Goal: Navigation & Orientation: Find specific page/section

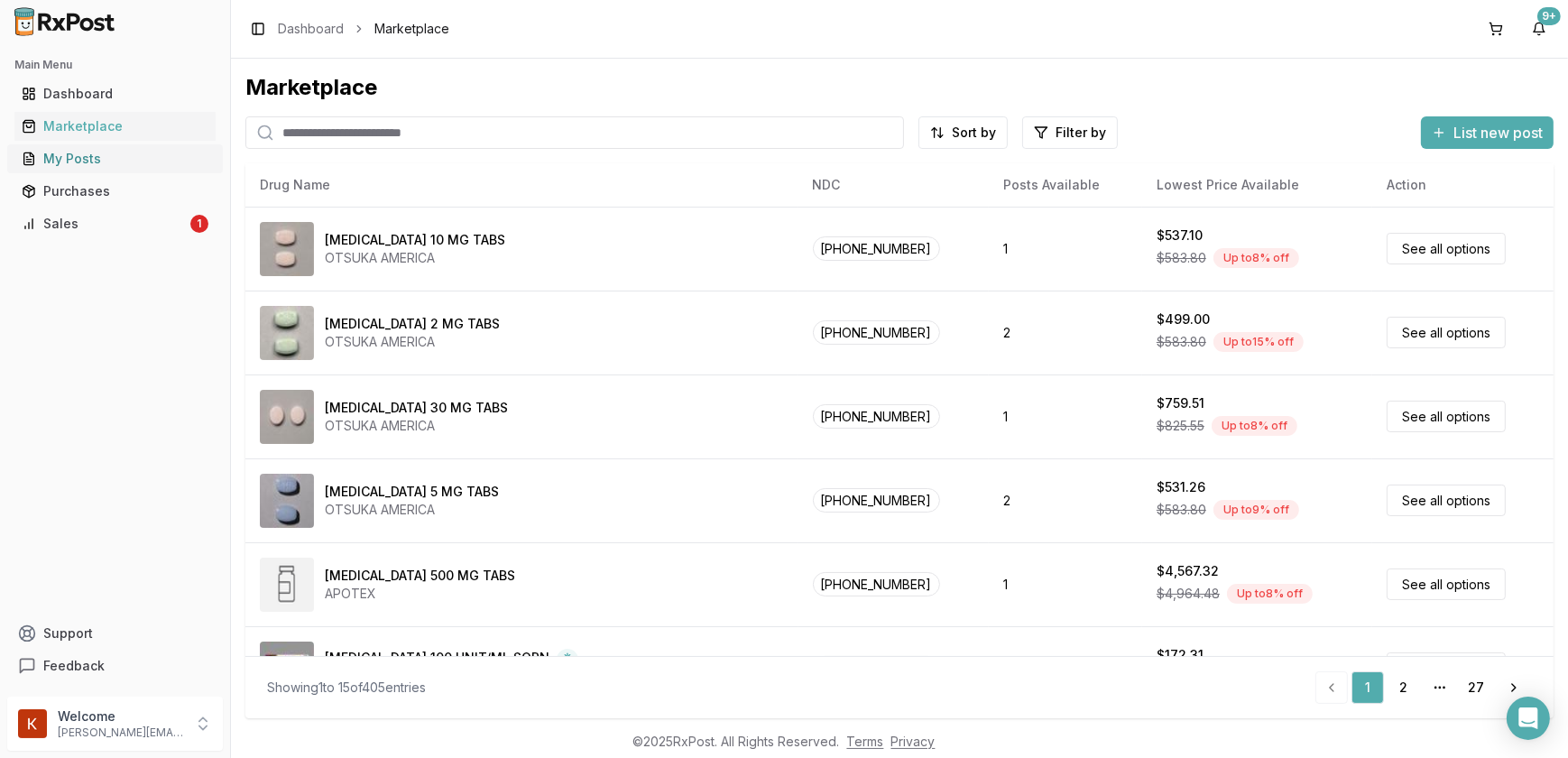
click at [88, 163] on div "My Posts" at bounding box center [115, 159] width 187 height 18
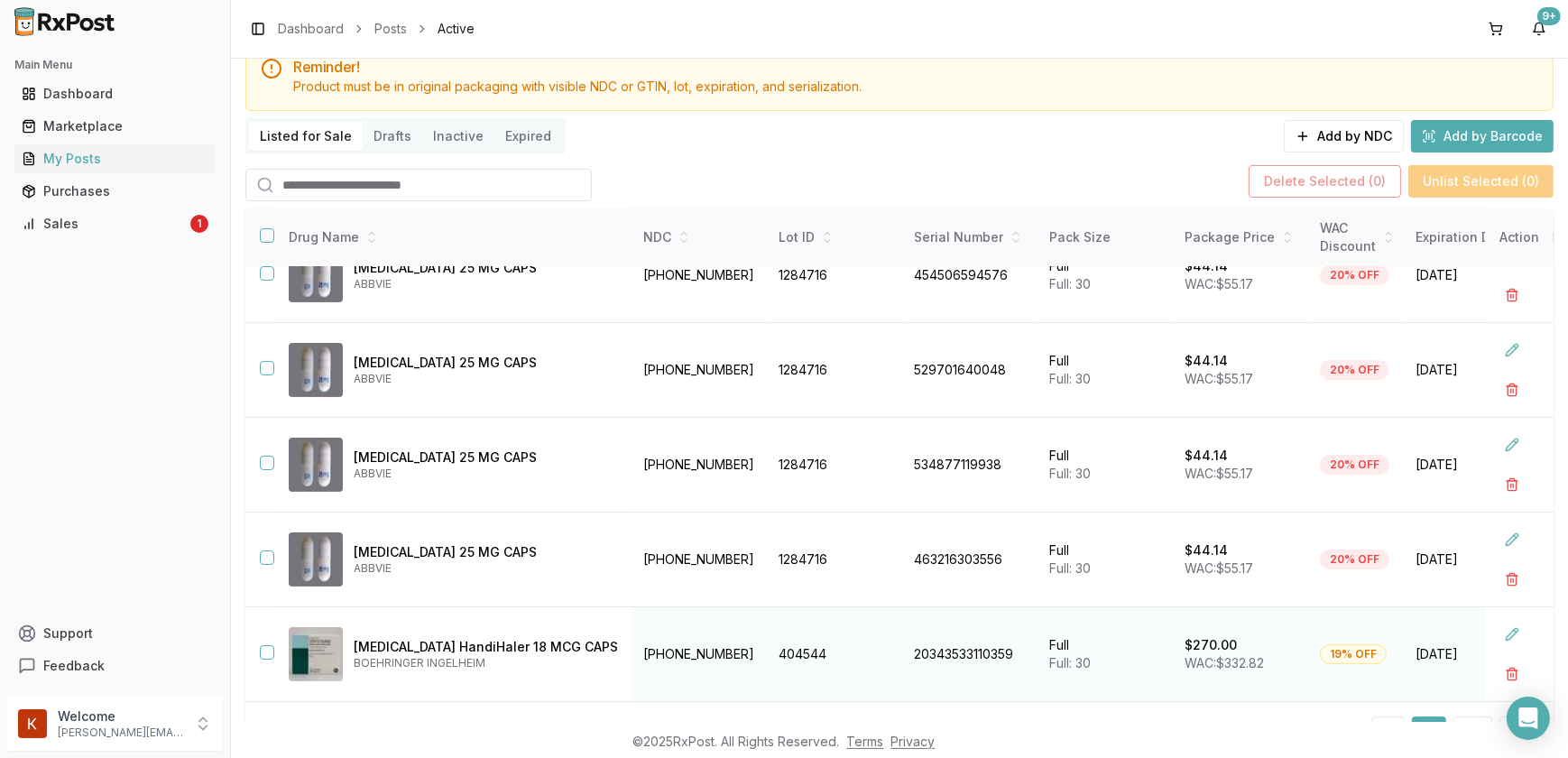
scroll to position [149, 0]
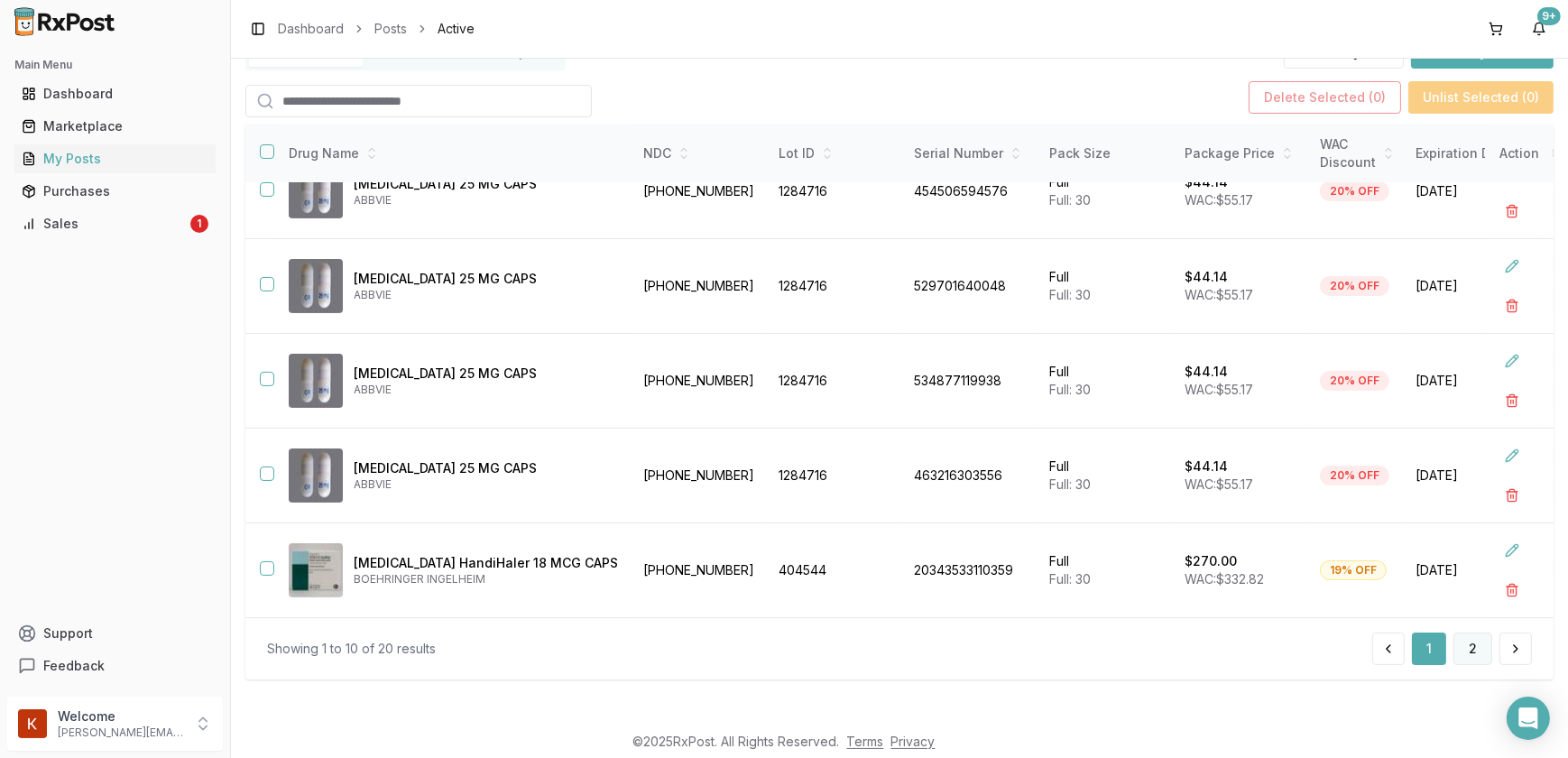
click at [1462, 650] on button "2" at bounding box center [1473, 649] width 39 height 33
